Goal: Navigation & Orientation: Find specific page/section

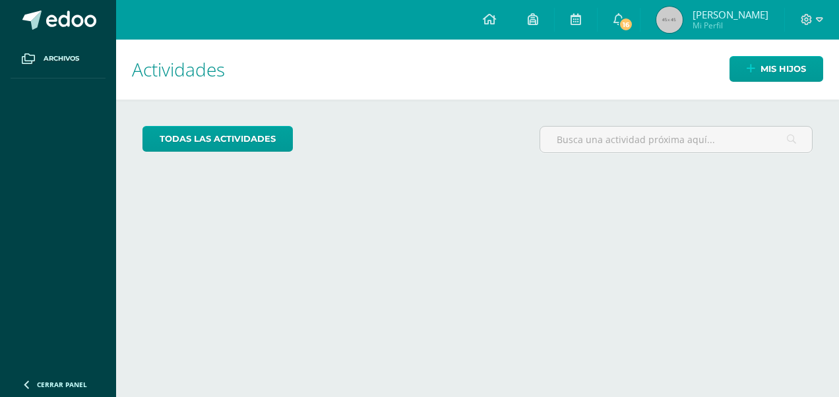
click at [741, 18] on span "[PERSON_NAME]" at bounding box center [731, 14] width 76 height 13
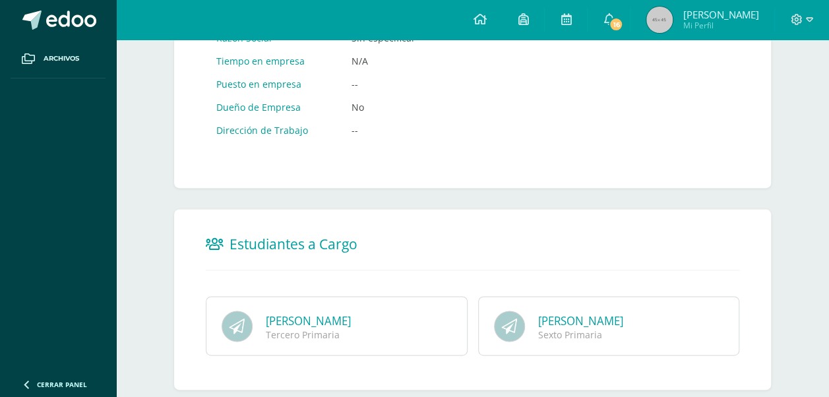
scroll to position [797, 0]
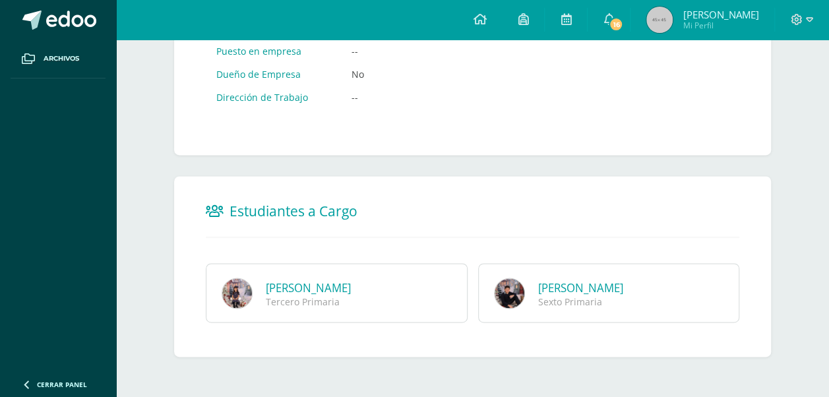
click at [568, 285] on link "[PERSON_NAME]" at bounding box center [580, 287] width 85 height 15
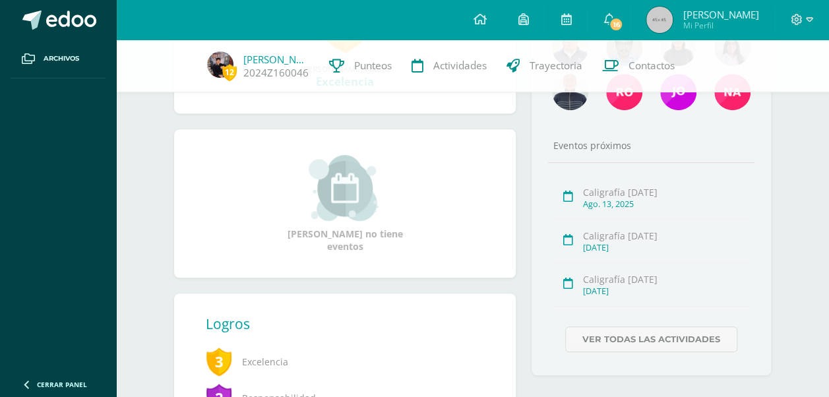
scroll to position [132, 0]
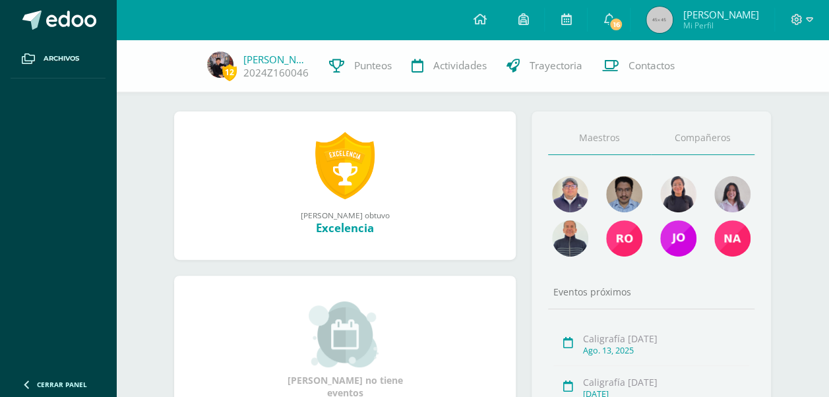
click at [690, 139] on link "Compañeros" at bounding box center [703, 138] width 104 height 34
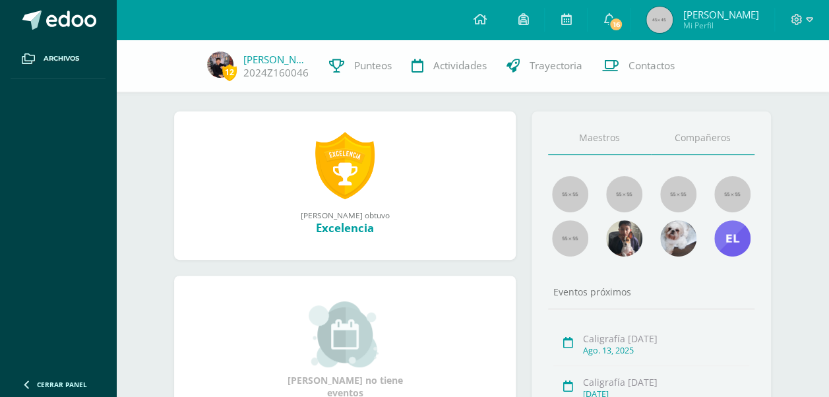
click at [611, 136] on link "Maestros" at bounding box center [600, 138] width 104 height 34
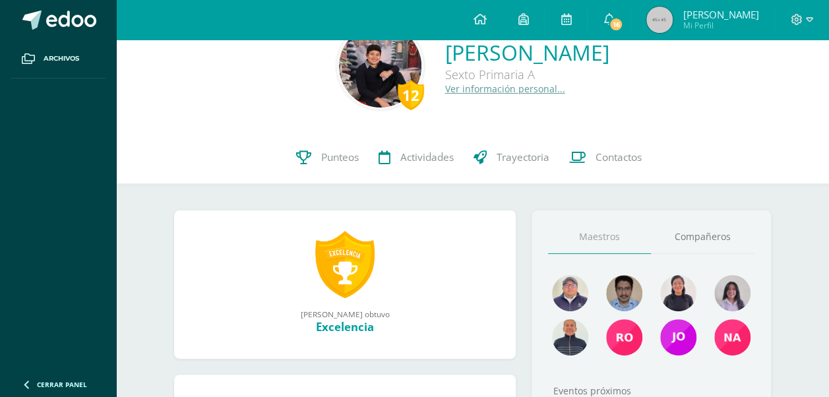
scroll to position [0, 0]
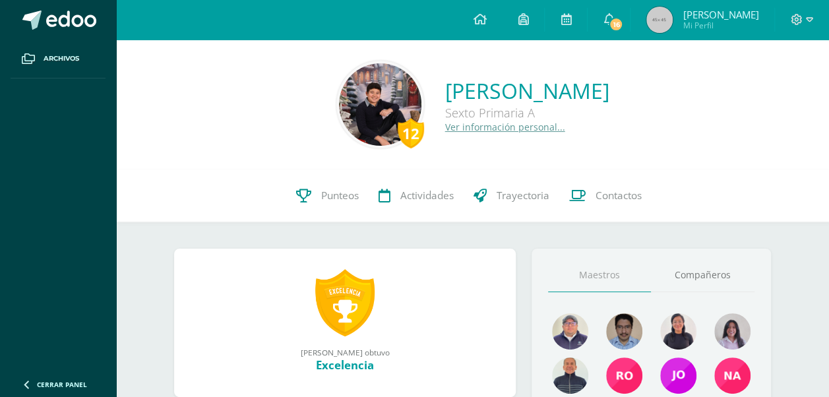
click at [462, 131] on link "Ver información personal..." at bounding box center [505, 127] width 120 height 13
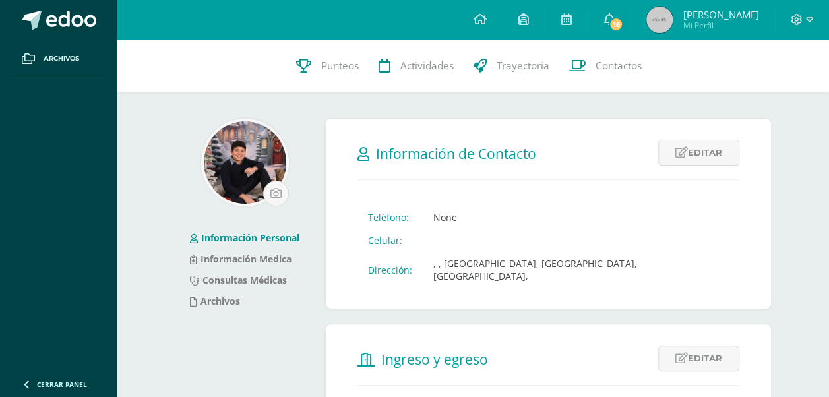
click at [252, 168] on img at bounding box center [245, 162] width 82 height 82
click at [280, 261] on link "Información Medica" at bounding box center [241, 259] width 102 height 13
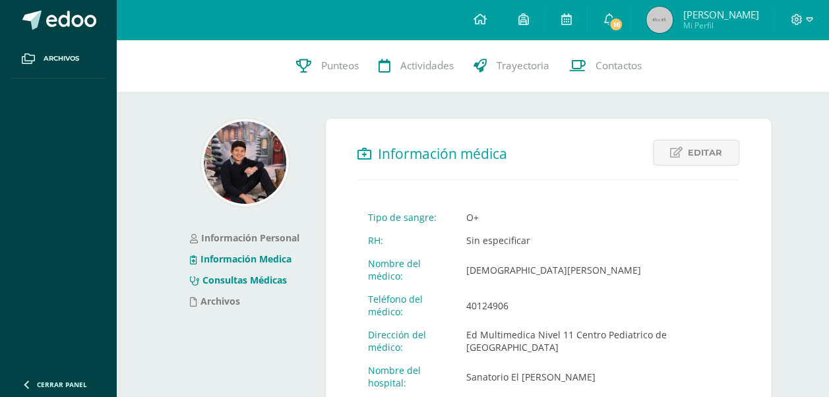
click at [247, 282] on link "Consultas Médicas" at bounding box center [238, 280] width 97 height 13
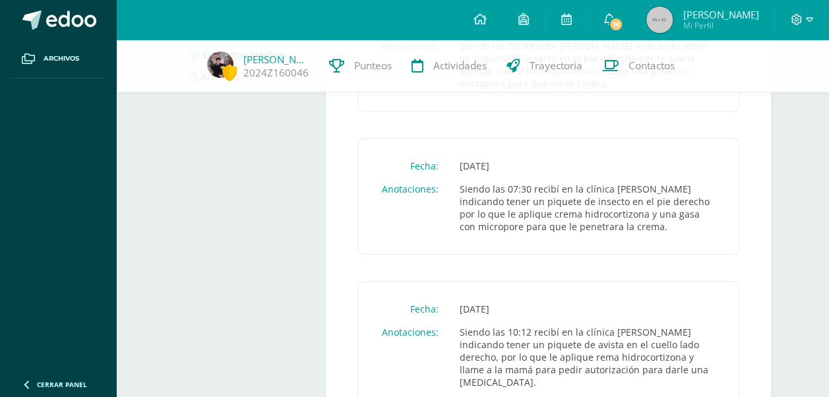
scroll to position [173, 0]
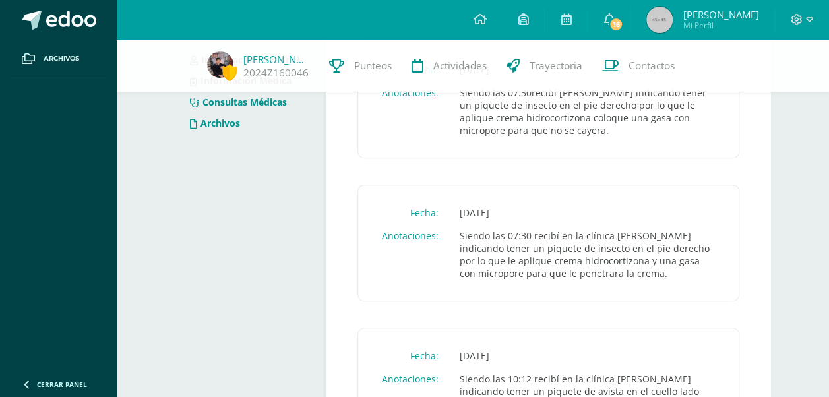
click at [212, 127] on link "Archivos" at bounding box center [215, 123] width 50 height 13
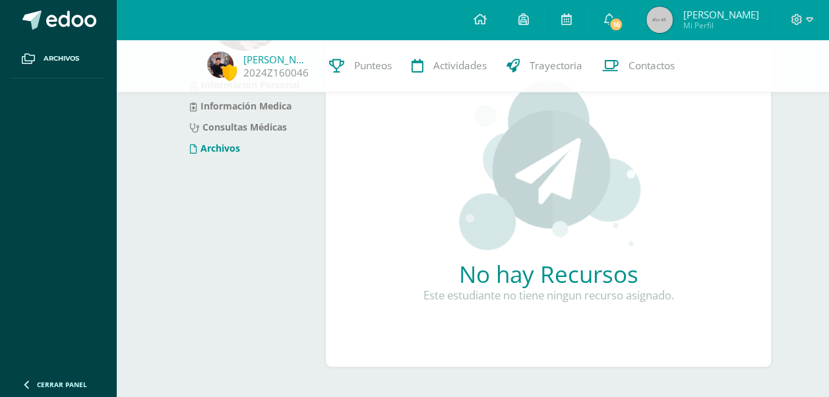
scroll to position [159, 0]
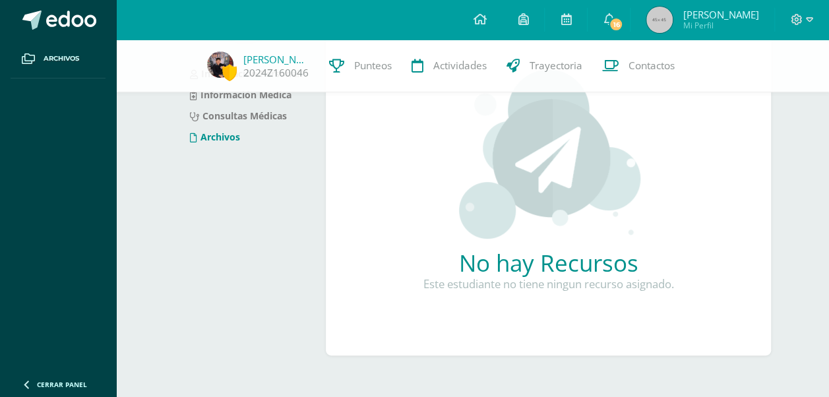
click at [743, 12] on span "[PERSON_NAME]" at bounding box center [721, 14] width 76 height 13
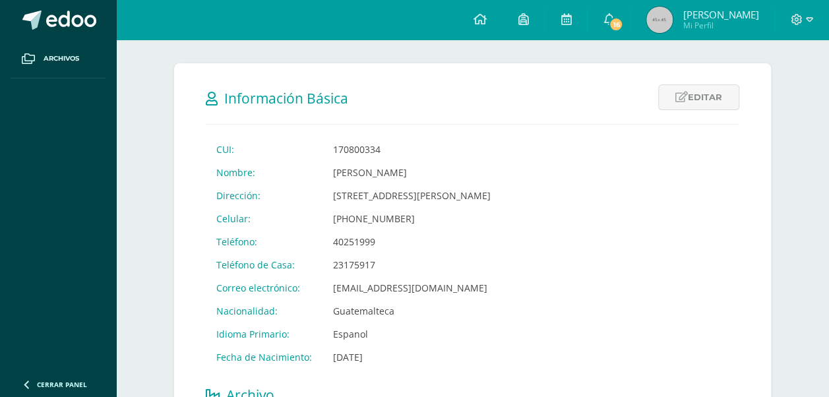
scroll to position [198, 0]
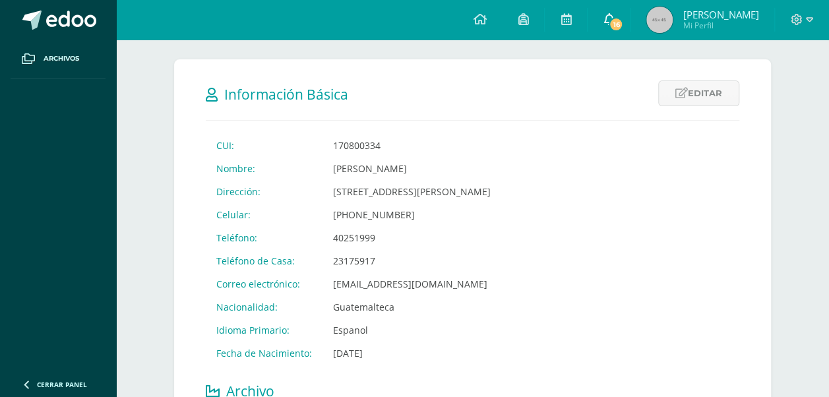
click at [614, 22] on icon at bounding box center [609, 19] width 11 height 12
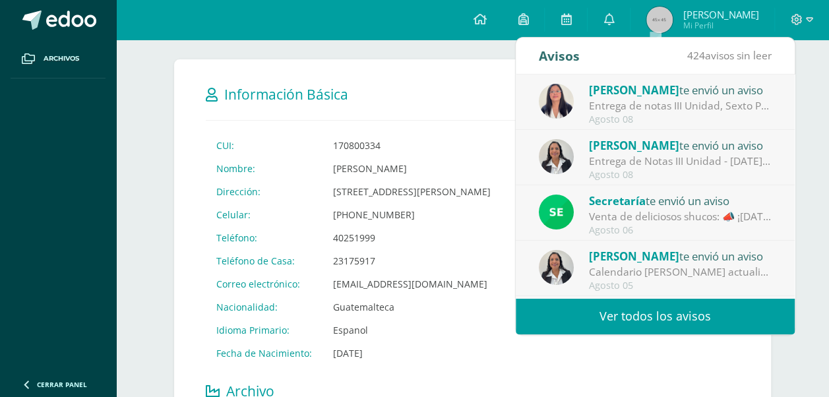
click at [462, 96] on h2 "Información Básica" at bounding box center [473, 93] width 534 height 27
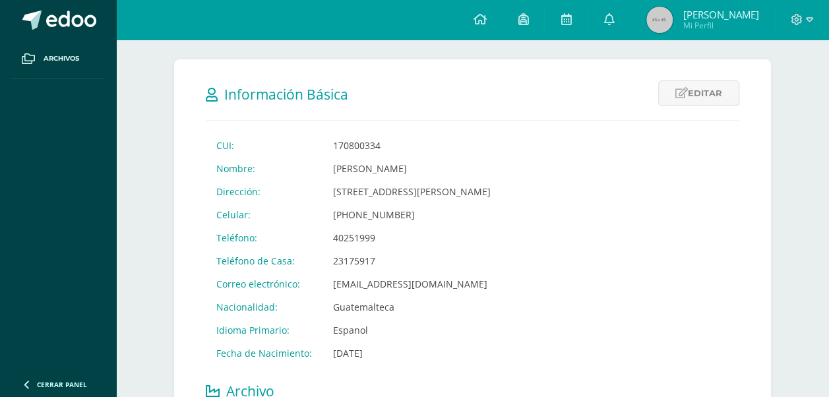
scroll to position [0, 0]
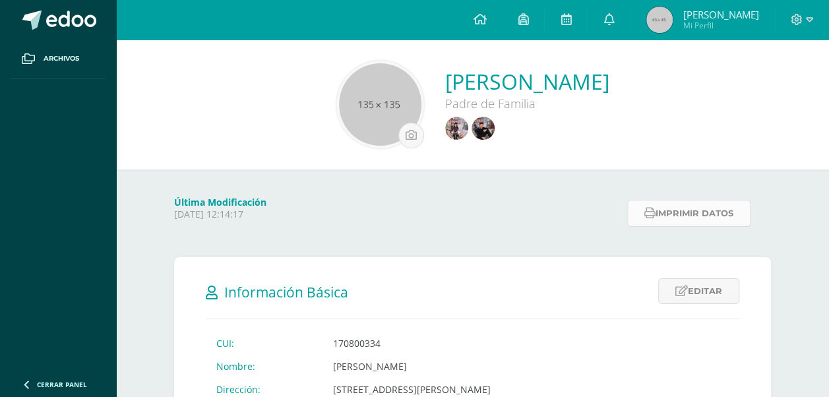
click at [728, 211] on button "Imprimir datos" at bounding box center [688, 213] width 123 height 27
click at [486, 26] on span at bounding box center [479, 20] width 13 height 15
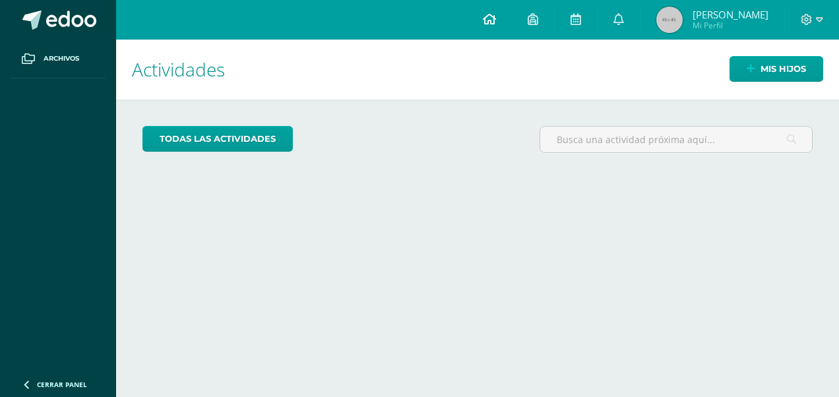
click at [496, 24] on icon at bounding box center [489, 19] width 13 height 12
click at [753, 17] on span "[PERSON_NAME]" at bounding box center [731, 14] width 76 height 13
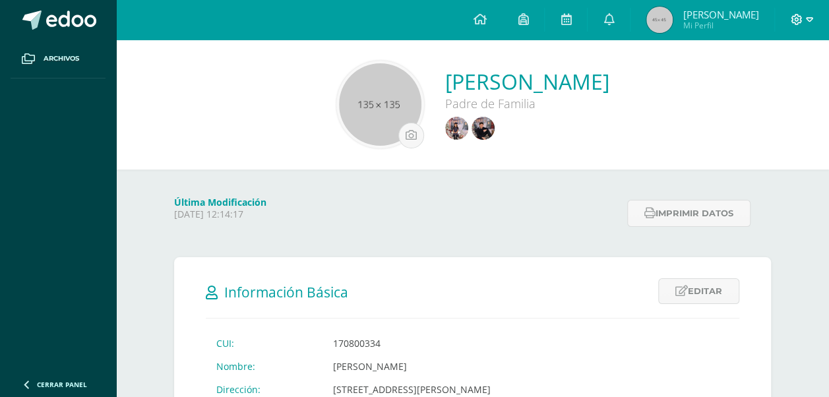
click at [810, 17] on icon at bounding box center [809, 20] width 7 height 12
click at [697, 165] on div "Caroll Sierra Padre de Familia" at bounding box center [472, 105] width 713 height 130
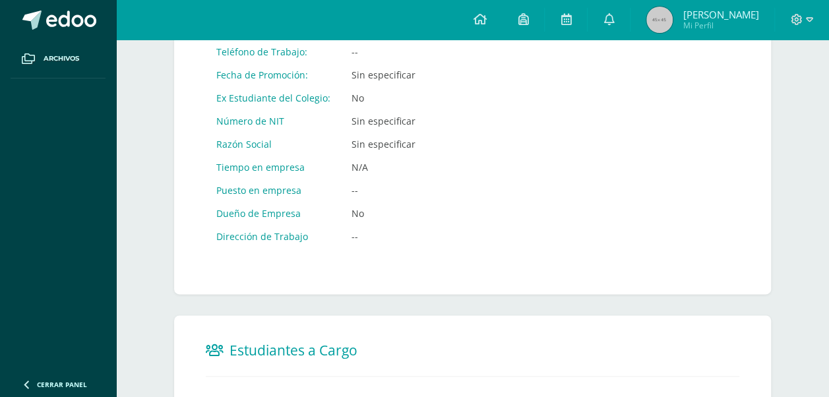
scroll to position [797, 0]
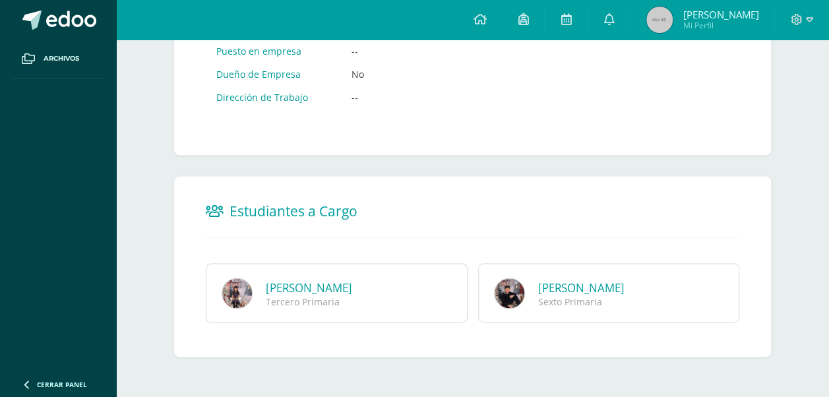
click at [728, 15] on span "Caroll Mi Perfil" at bounding box center [702, 20] width 117 height 26
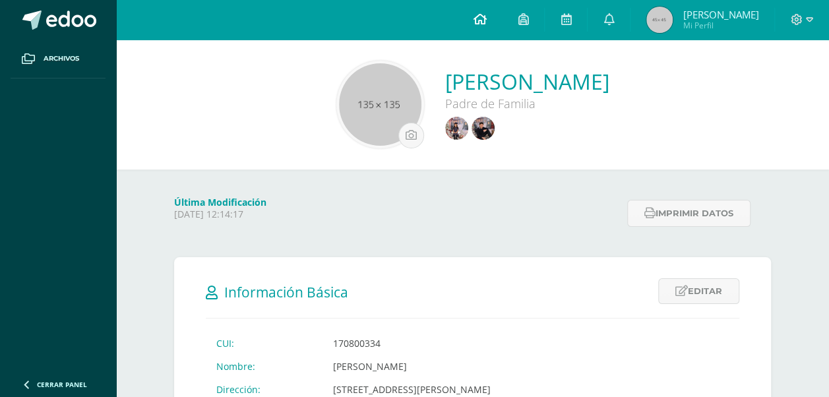
click at [486, 19] on icon at bounding box center [479, 19] width 13 height 12
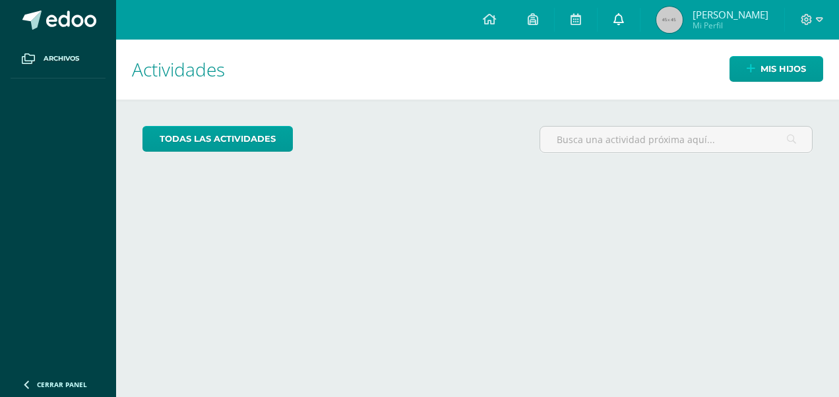
click at [624, 25] on span at bounding box center [618, 20] width 11 height 15
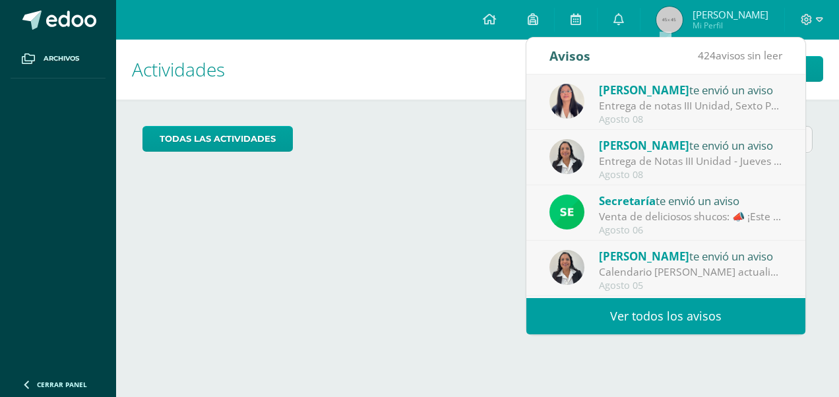
click at [505, 77] on h1 "Actividades" at bounding box center [477, 70] width 691 height 60
